Goal: Navigation & Orientation: Understand site structure

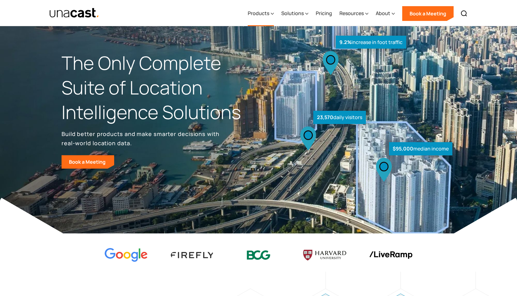
click at [268, 13] on div "Products" at bounding box center [259, 13] width 22 height 7
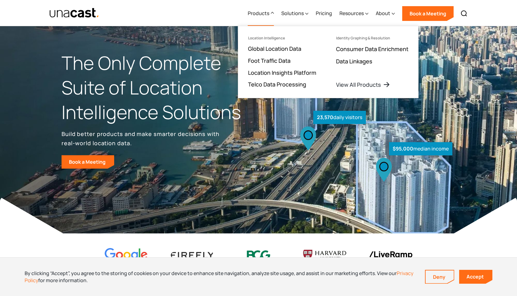
click at [83, 6] on div at bounding box center [74, 13] width 50 height 26
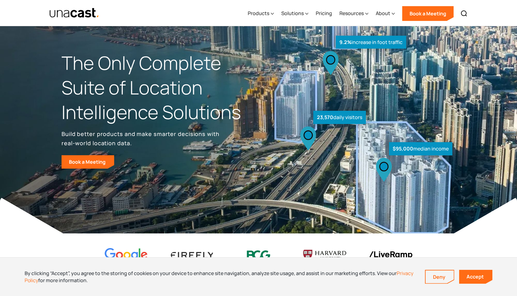
click at [83, 12] on img "home" at bounding box center [74, 13] width 50 height 11
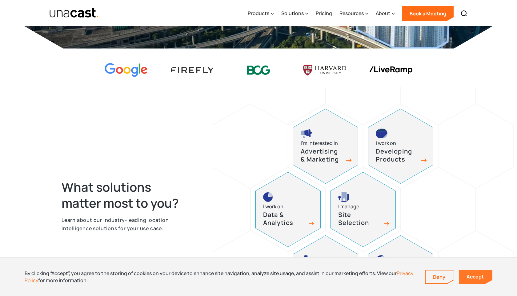
click at [474, 282] on link "Accept" at bounding box center [475, 277] width 33 height 14
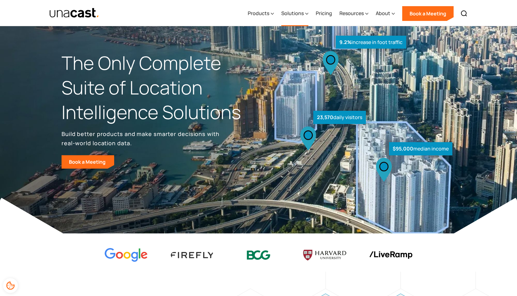
click at [305, 18] on div "Solutions" at bounding box center [294, 13] width 27 height 25
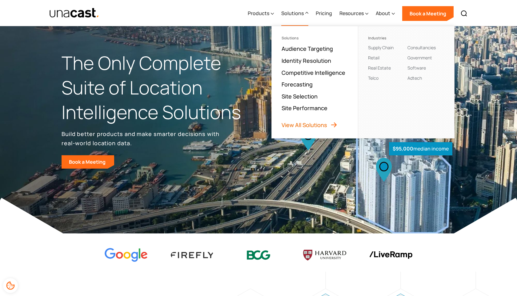
click at [308, 122] on link "View All Solutions" at bounding box center [310, 124] width 56 height 7
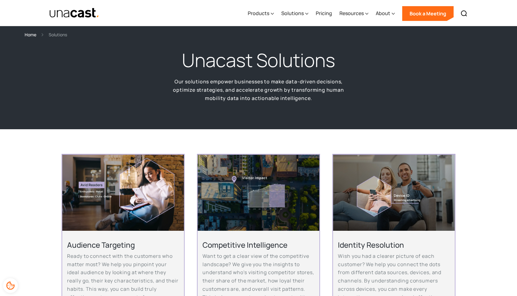
click at [66, 16] on img "home" at bounding box center [74, 13] width 50 height 11
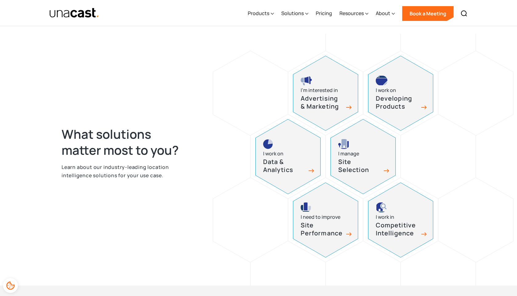
scroll to position [240, 0]
